Goal: Navigation & Orientation: Go to known website

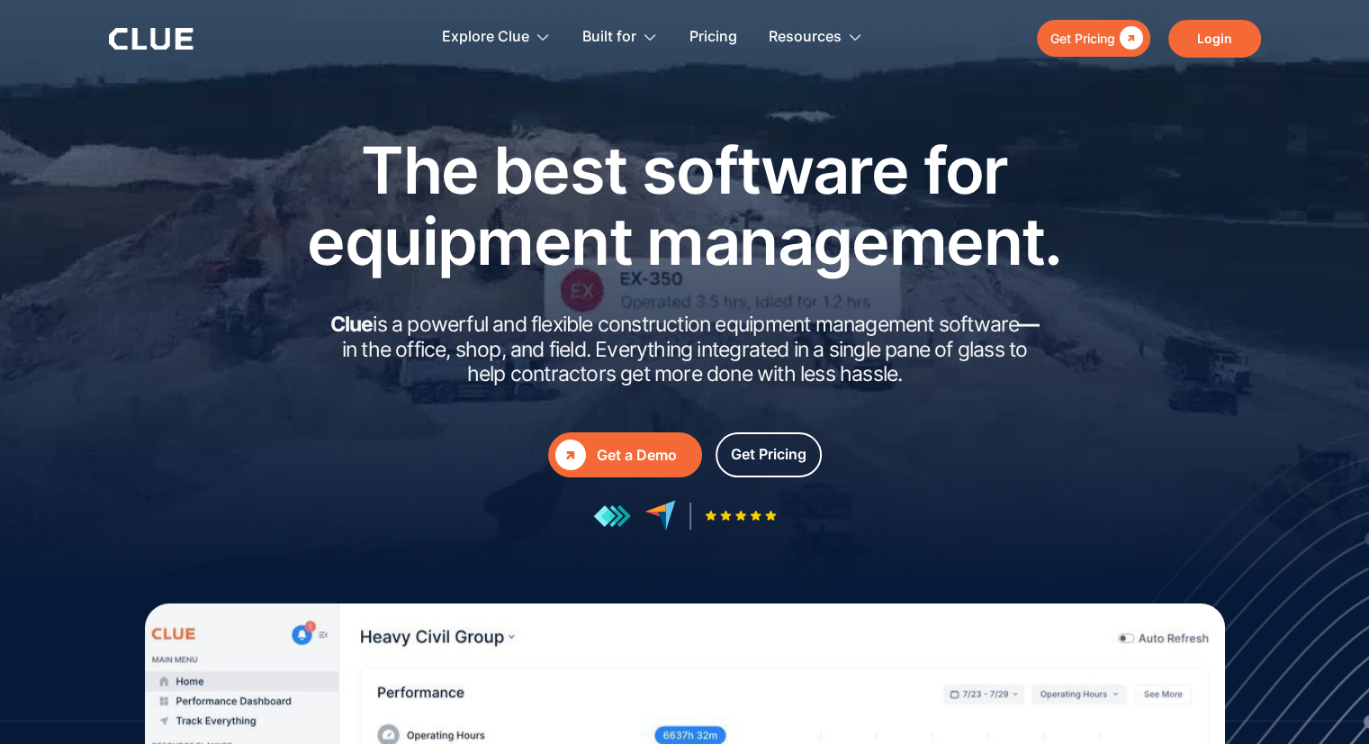
click at [1224, 36] on link "Login" at bounding box center [1215, 39] width 93 height 38
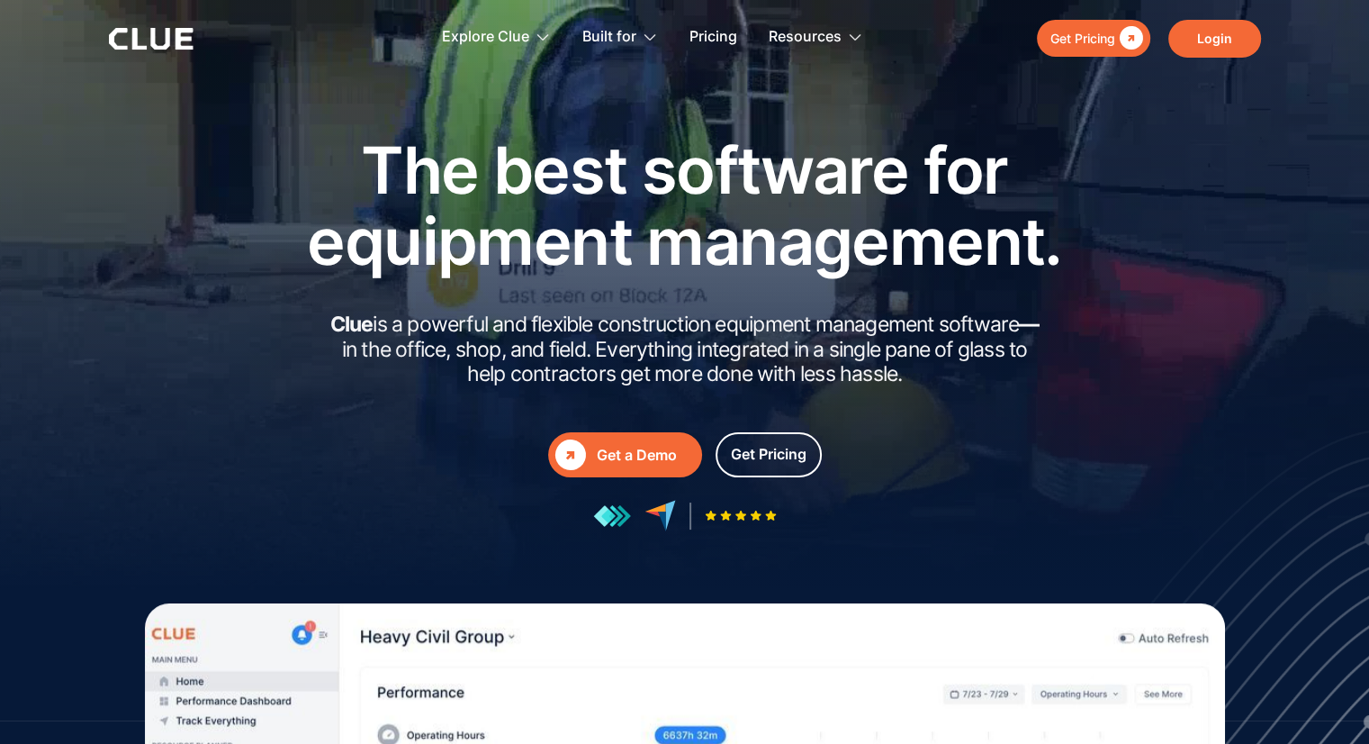
click at [1220, 38] on link "Login" at bounding box center [1215, 39] width 93 height 38
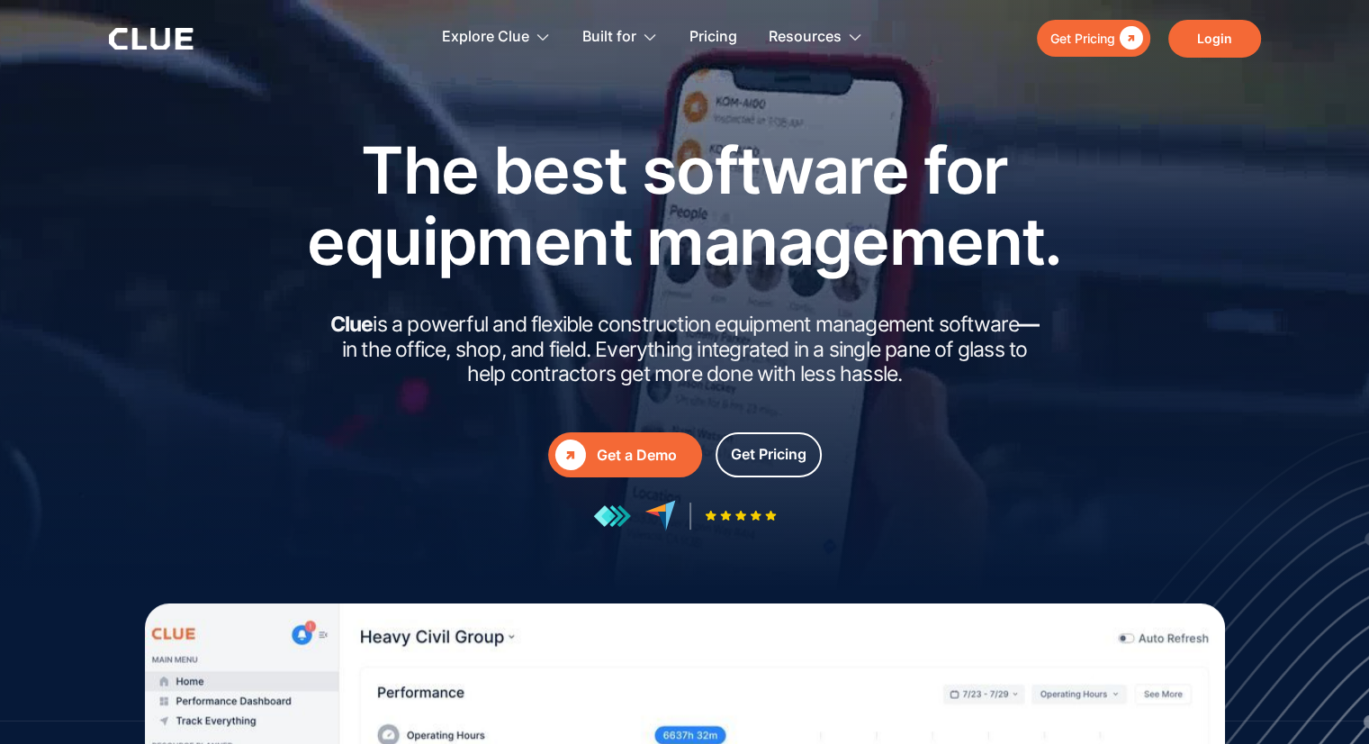
click at [1214, 39] on link "Login" at bounding box center [1215, 39] width 93 height 38
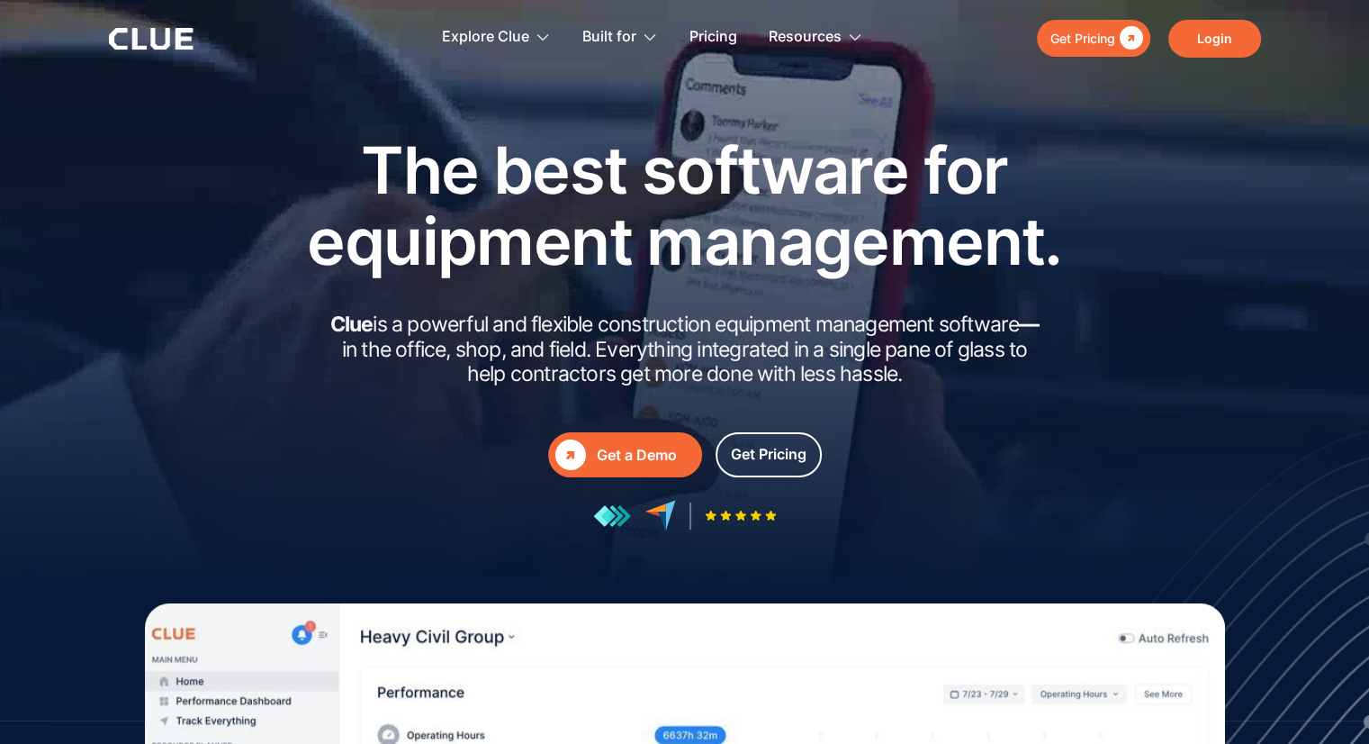
click at [1205, 22] on link "Login" at bounding box center [1215, 39] width 93 height 38
